Goal: Obtain resource: Download file/media

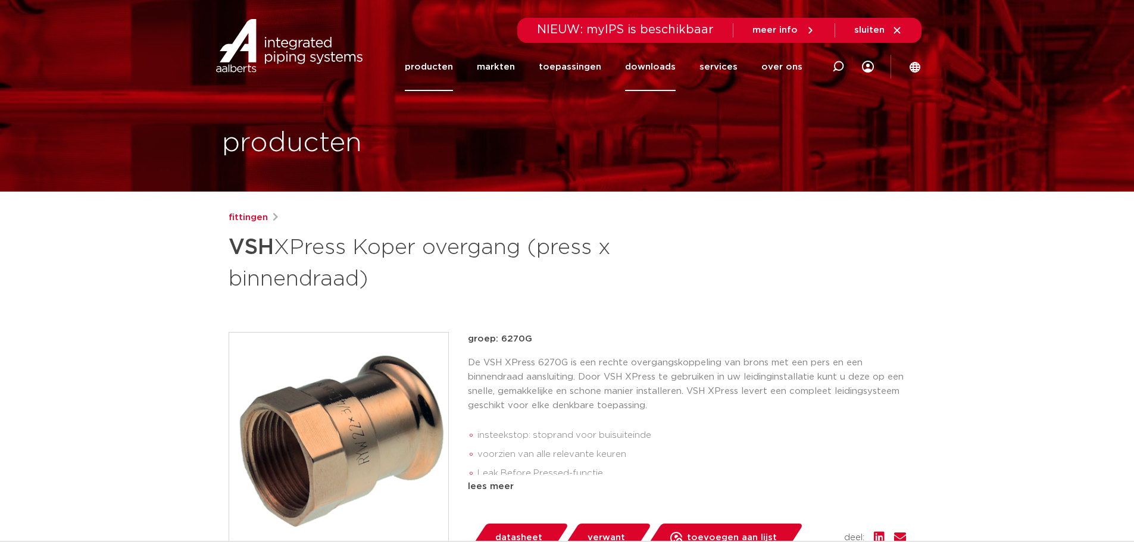
click at [656, 71] on link "downloads" at bounding box center [650, 67] width 51 height 48
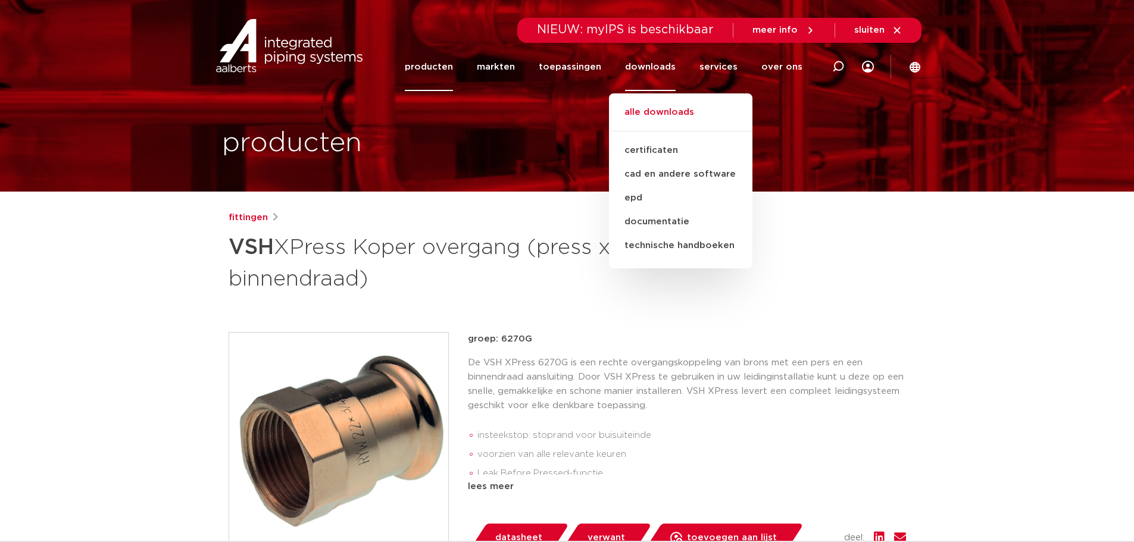
click at [688, 113] on link "alle downloads" at bounding box center [680, 118] width 143 height 26
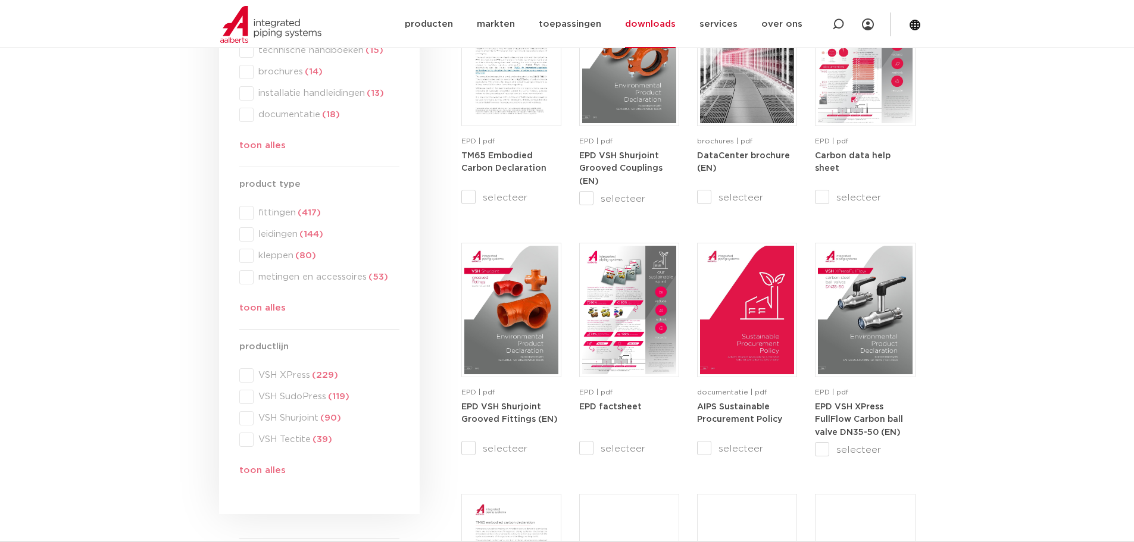
scroll to position [119, 0]
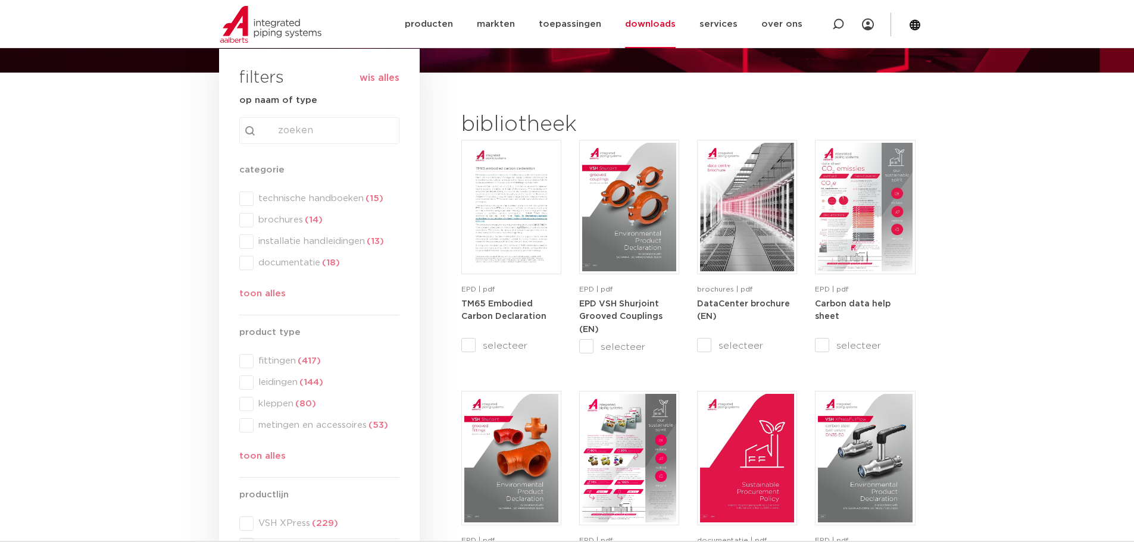
click at [654, 20] on link "downloads" at bounding box center [650, 24] width 51 height 48
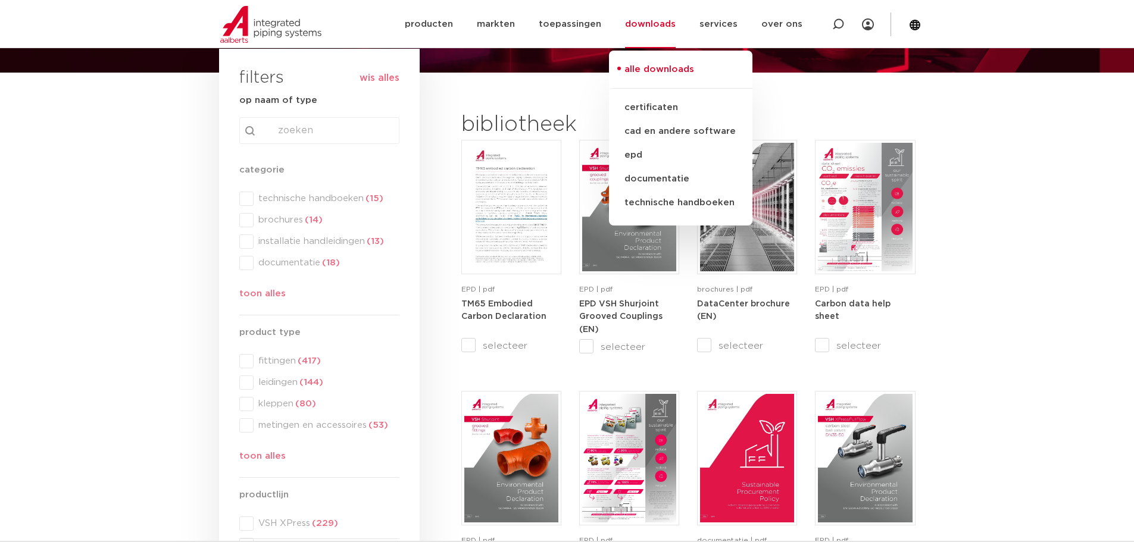
click at [675, 65] on link "alle downloads" at bounding box center [680, 76] width 143 height 26
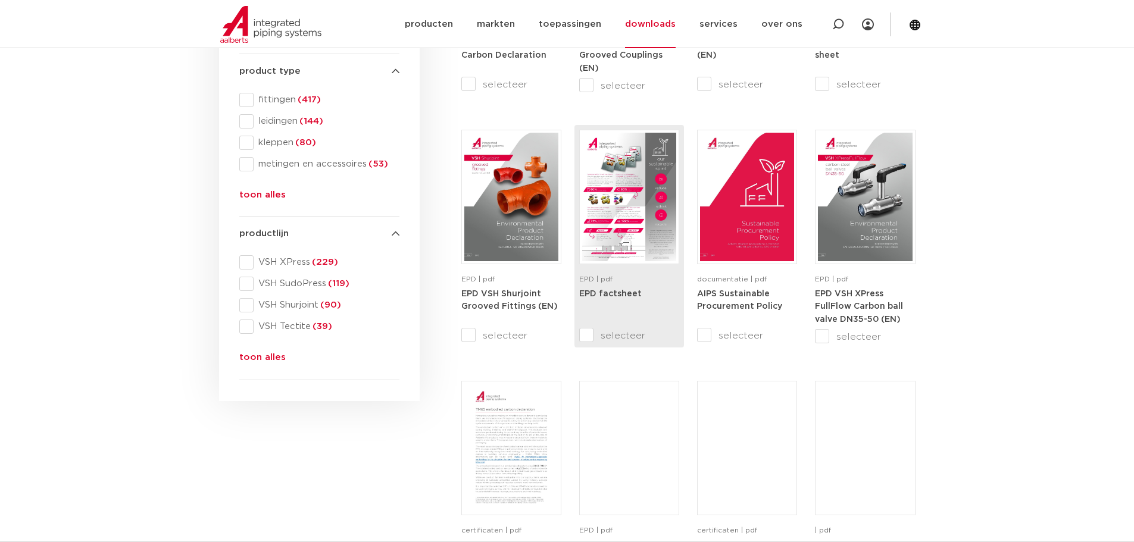
scroll to position [119, 0]
